Goal: Task Accomplishment & Management: Use online tool/utility

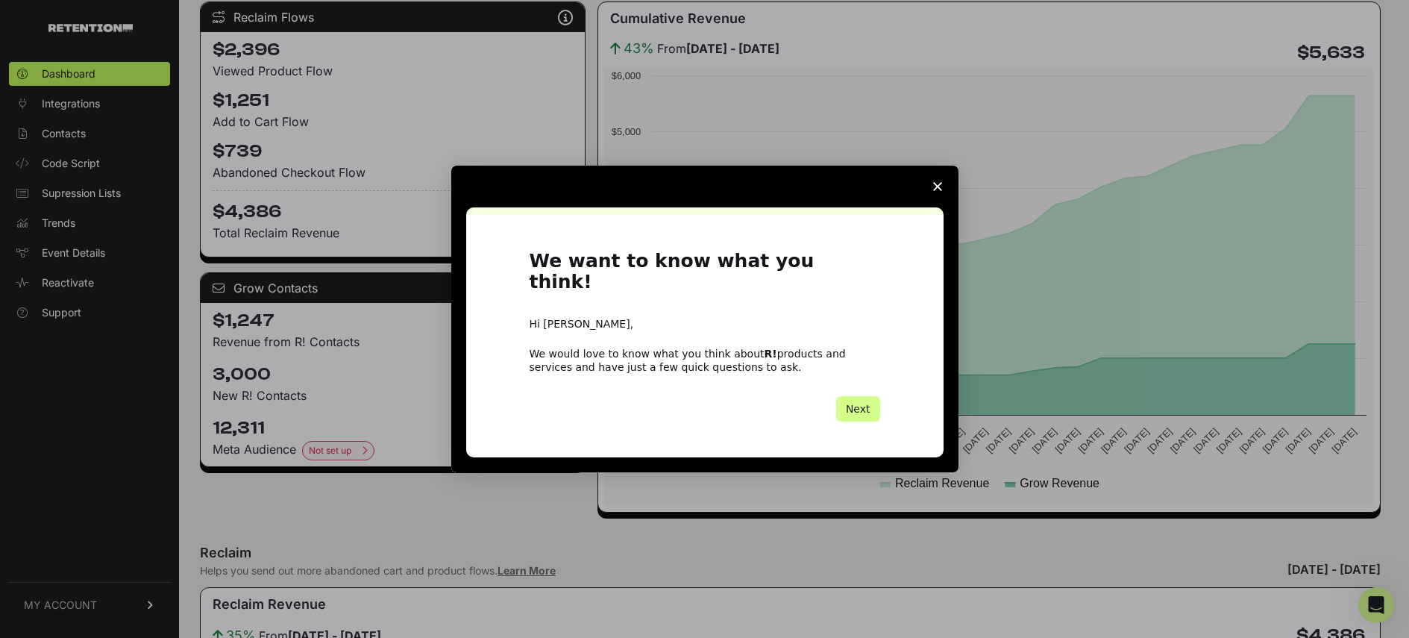
scroll to position [306, 0]
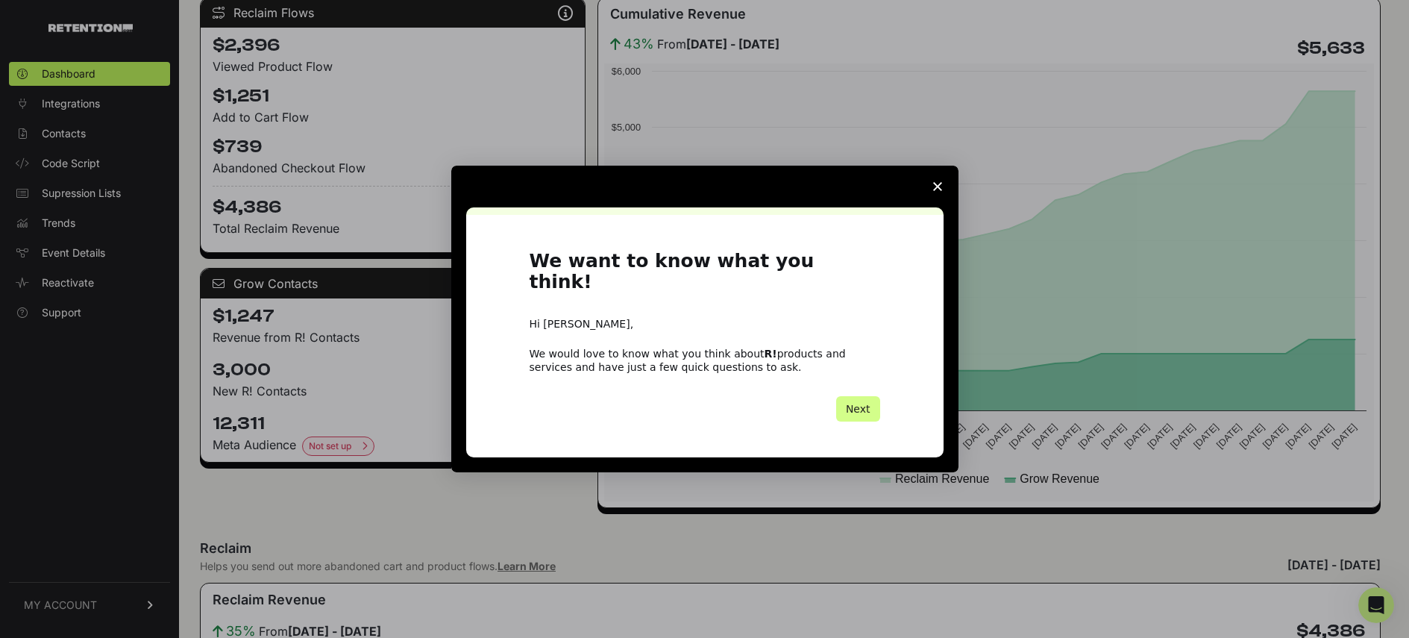
click at [936, 191] on polygon "Close survey" at bounding box center [937, 186] width 9 height 9
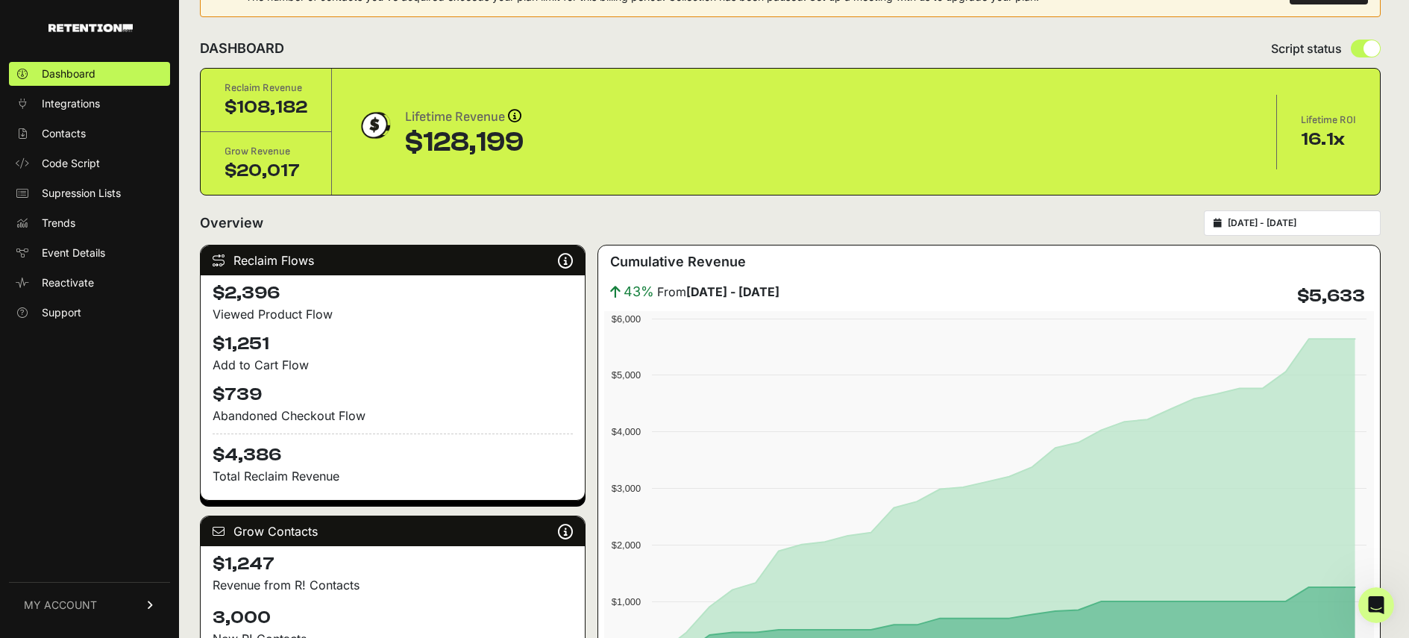
scroll to position [0, 0]
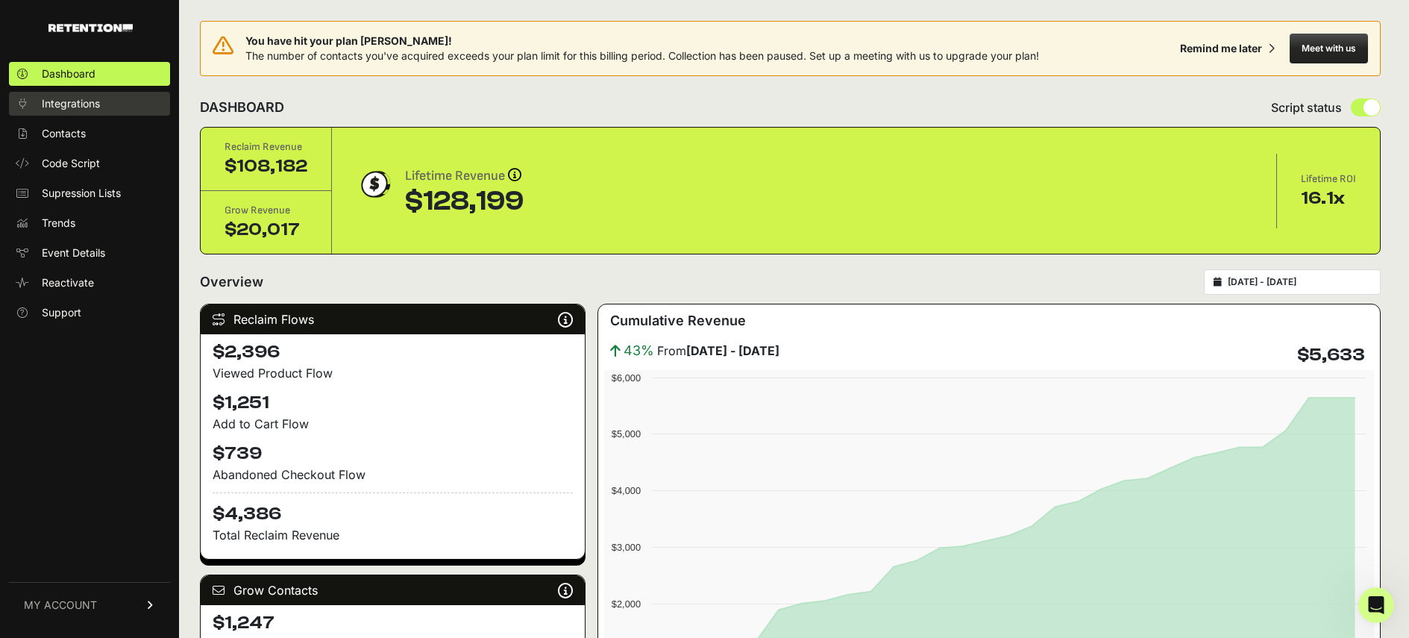
click at [65, 100] on span "Integrations" at bounding box center [71, 103] width 58 height 15
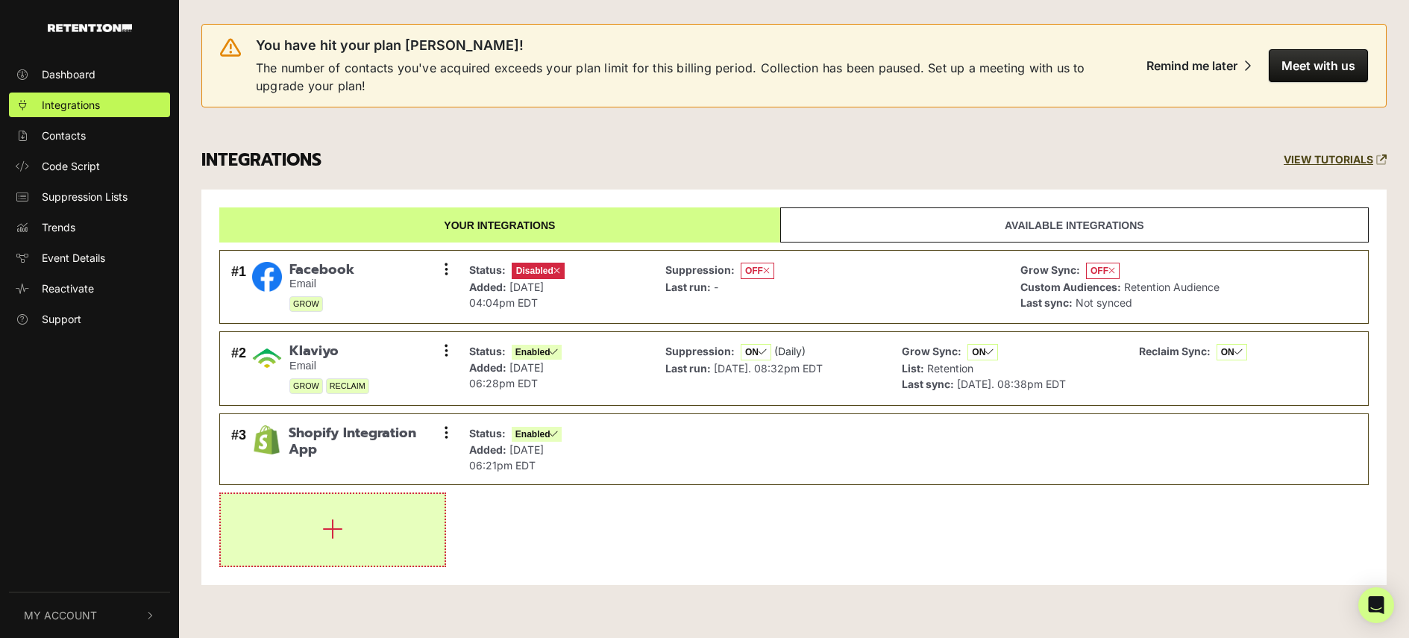
click at [351, 535] on button "button" at bounding box center [333, 530] width 224 height 72
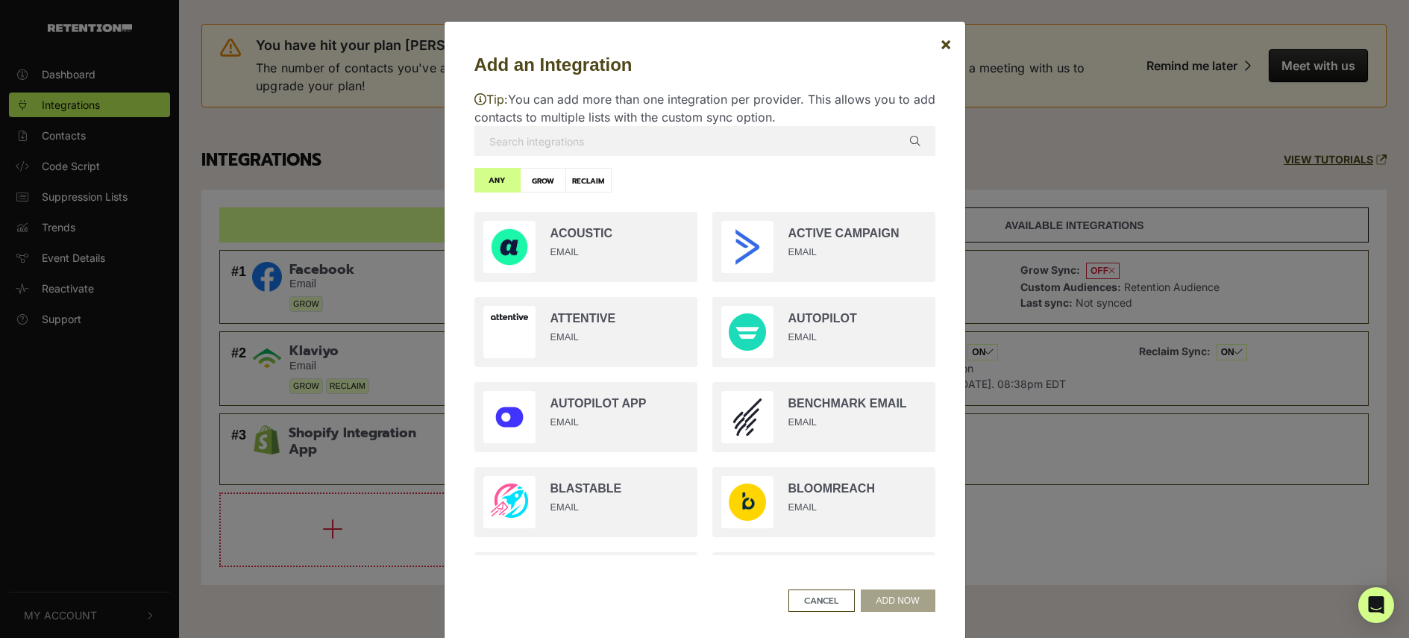
click at [661, 138] on input "text" at bounding box center [704, 141] width 461 height 30
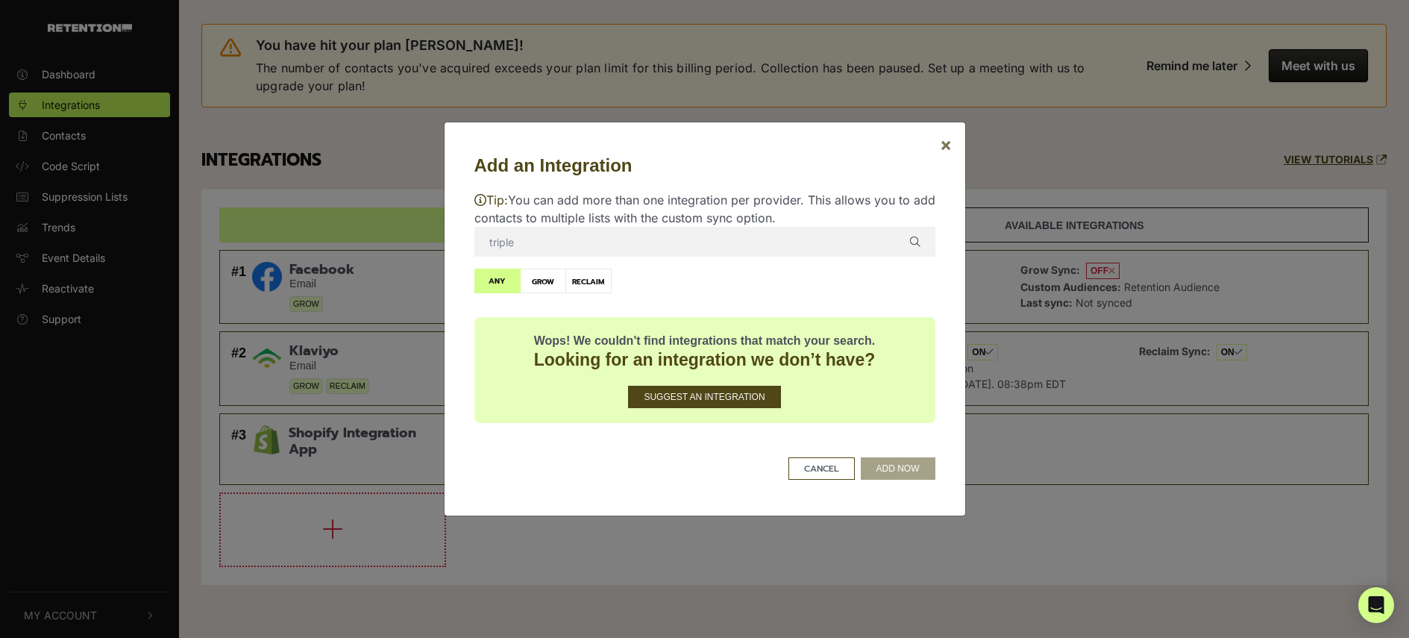
type input "triple"
click at [940, 142] on span "×" at bounding box center [946, 144] width 12 height 22
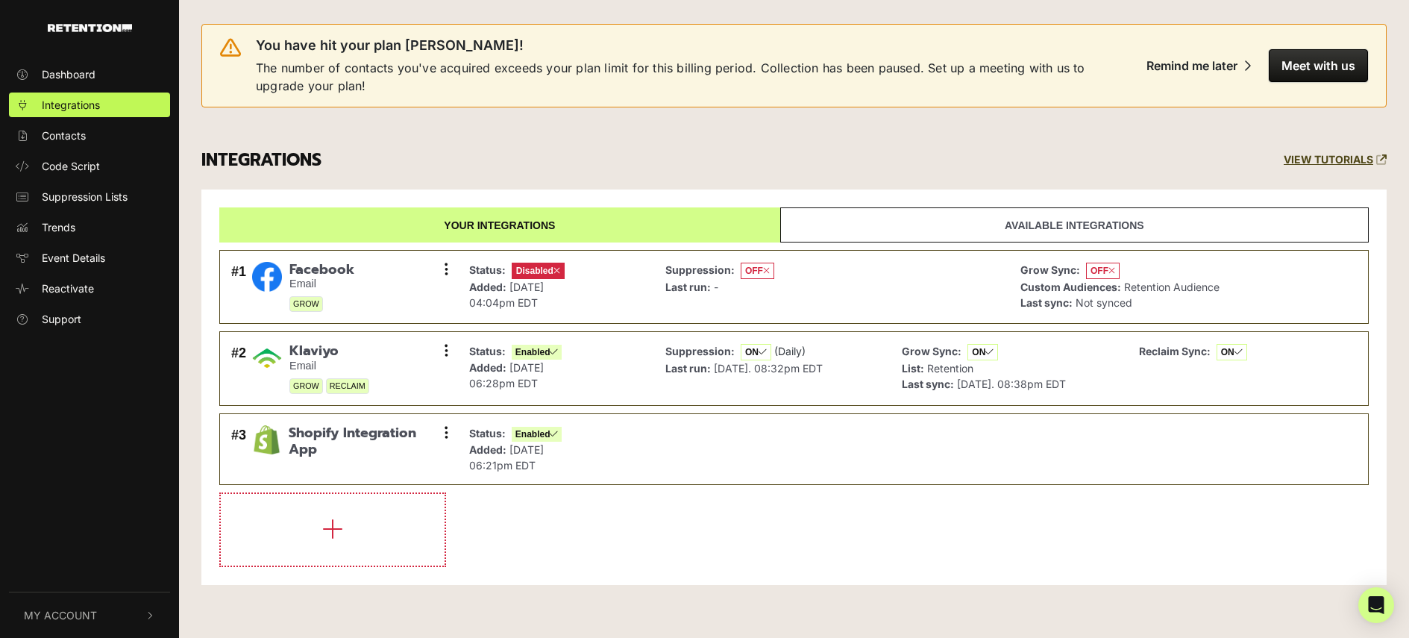
click at [914, 227] on link "Available integrations" at bounding box center [1074, 224] width 588 height 35
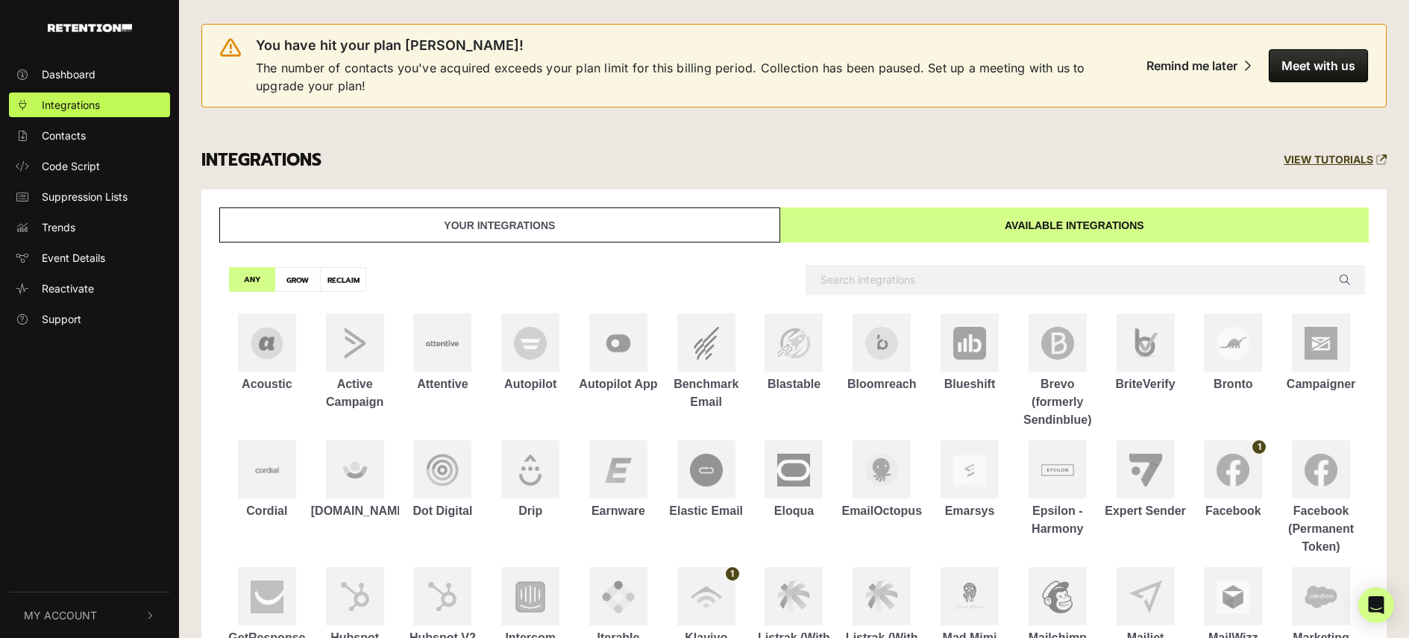
click at [649, 226] on link "Your integrations" at bounding box center [499, 224] width 561 height 35
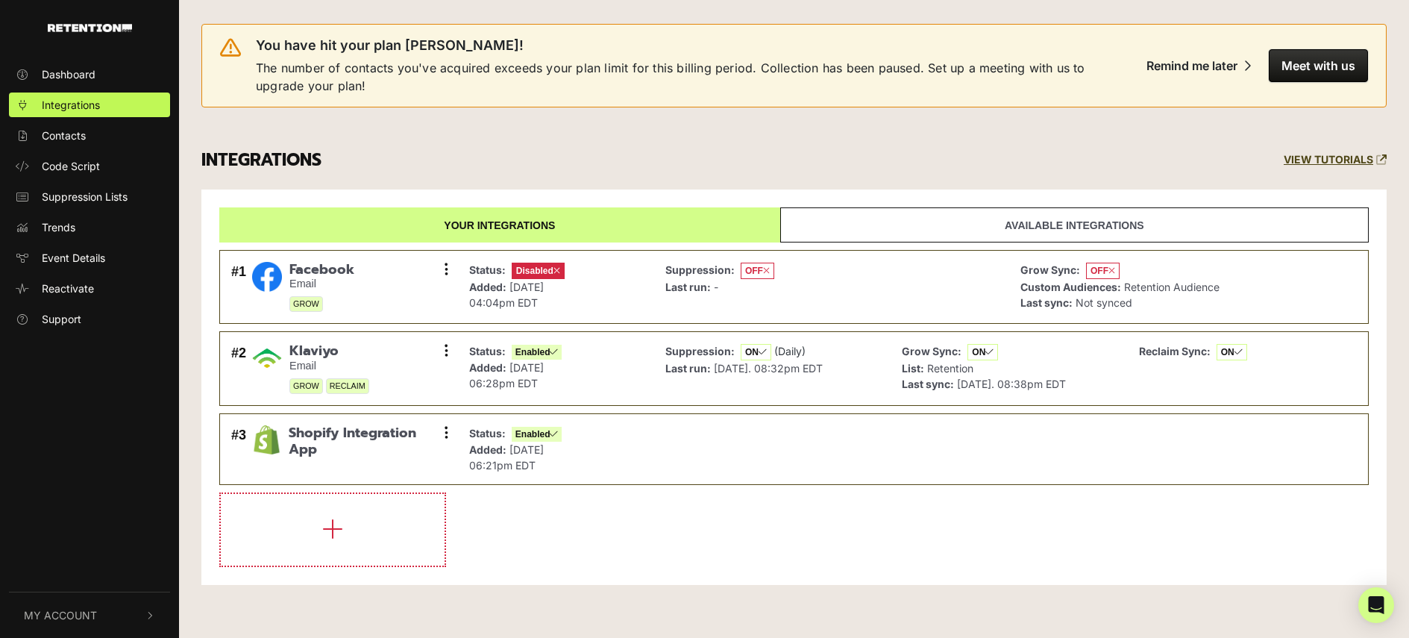
click at [959, 221] on link "Available integrations" at bounding box center [1074, 224] width 588 height 35
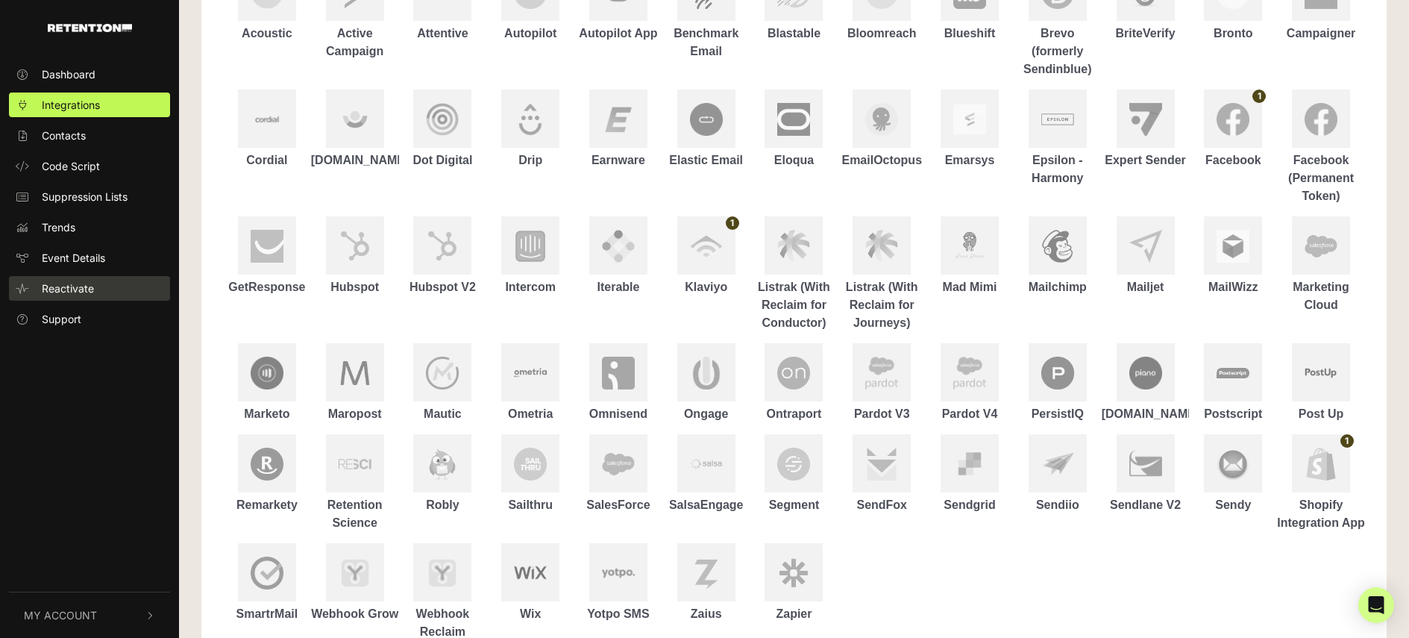
scroll to position [349, 0]
